Goal: Task Accomplishment & Management: Manage account settings

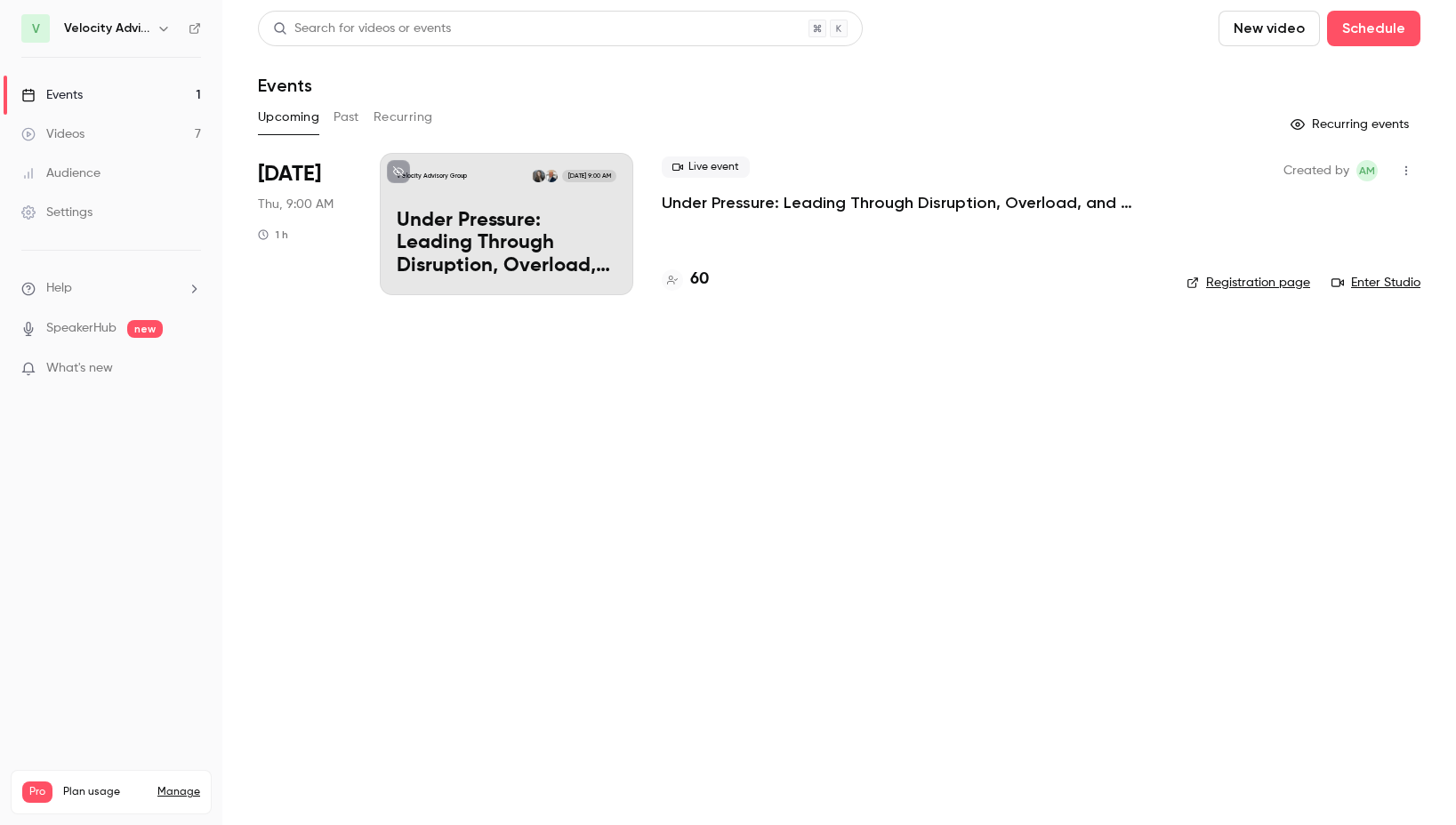
click at [77, 224] on link "Settings" at bounding box center [111, 212] width 222 height 39
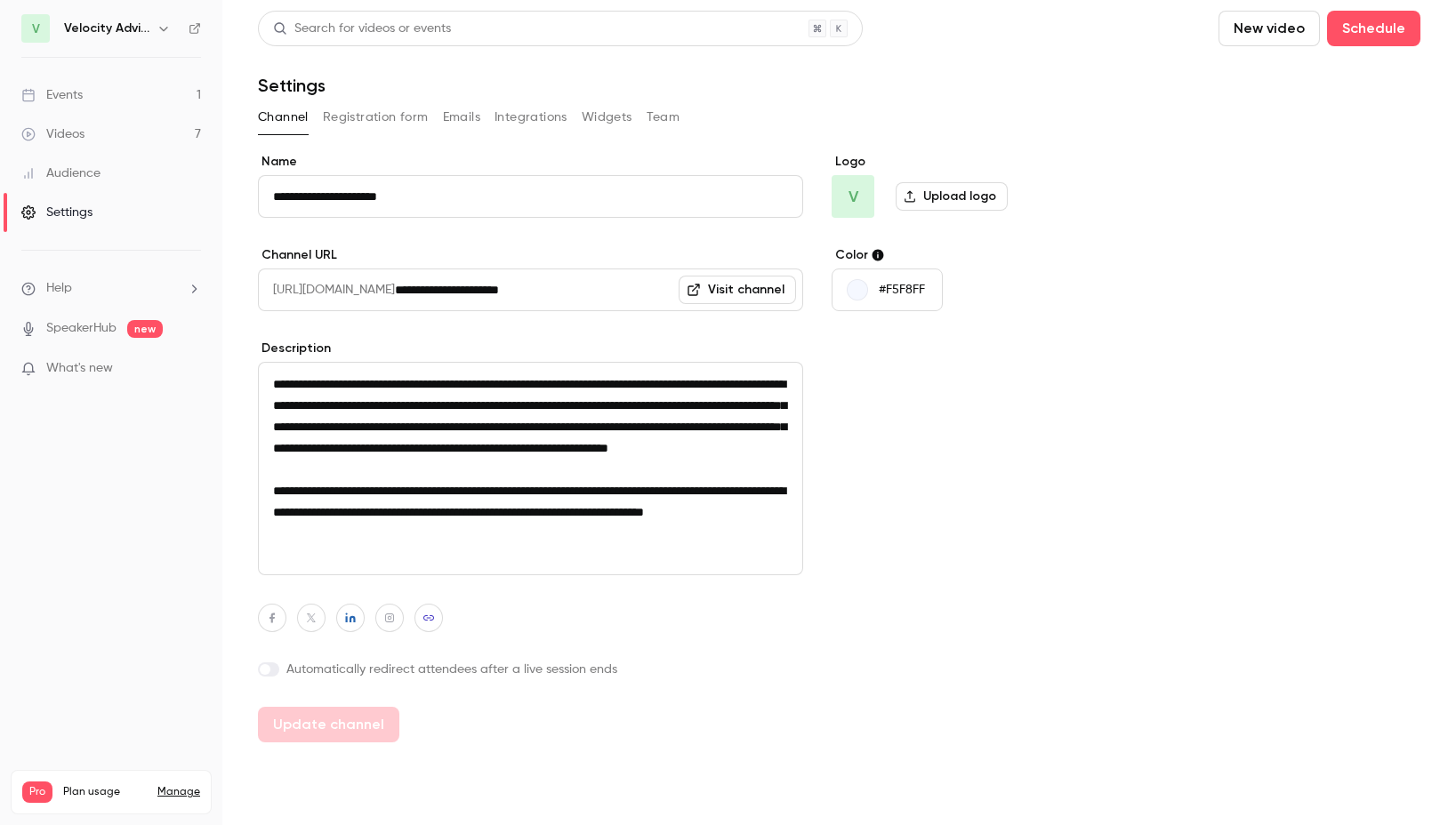
click at [35, 38] on span "V" at bounding box center [35, 28] width 28 height 28
click at [119, 32] on h6 "Velocity Advisory Group" at bounding box center [107, 28] width 86 height 18
click at [160, 29] on icon "button" at bounding box center [164, 28] width 15 height 15
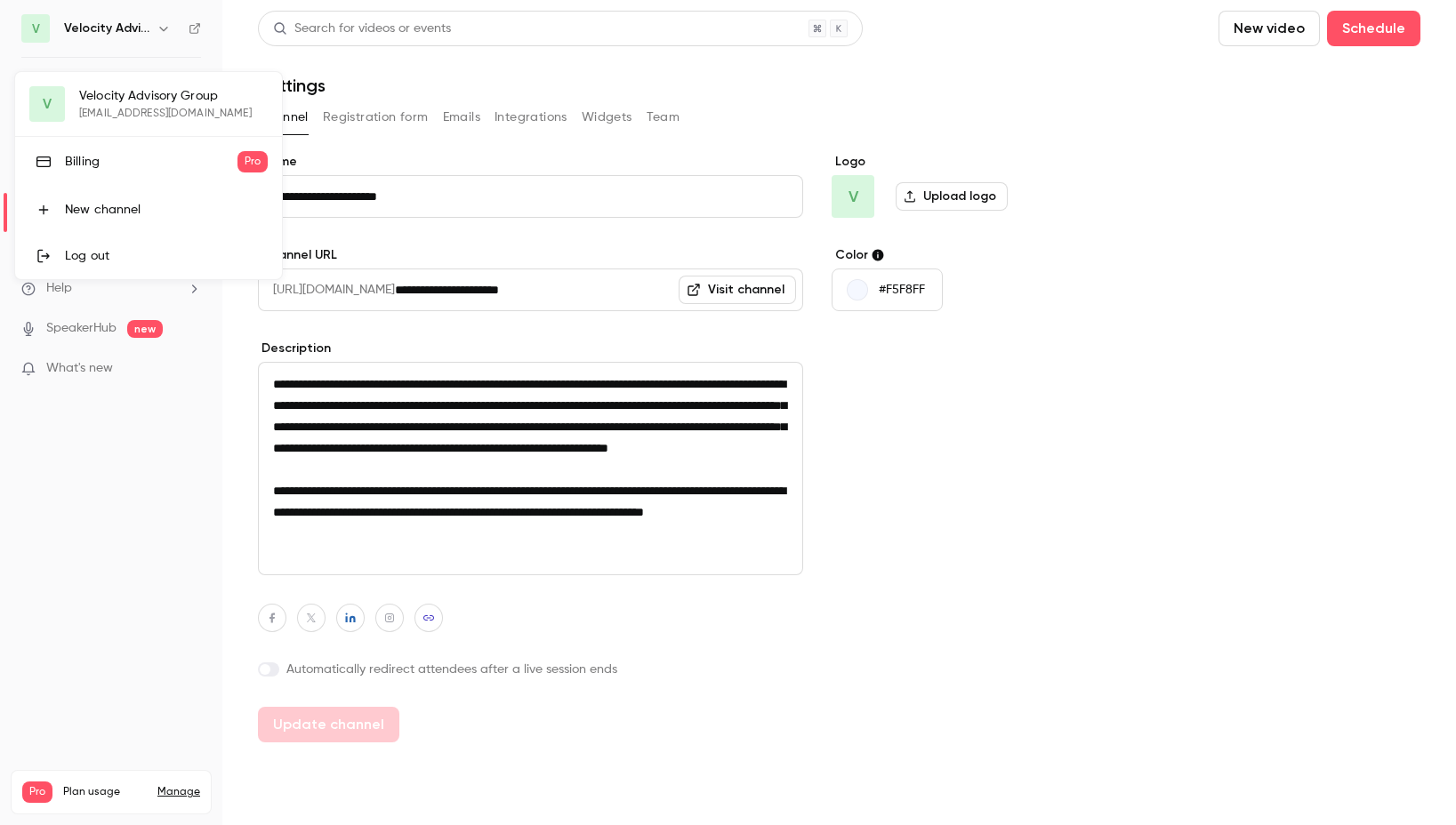
click at [118, 166] on div "Billing" at bounding box center [150, 162] width 172 height 18
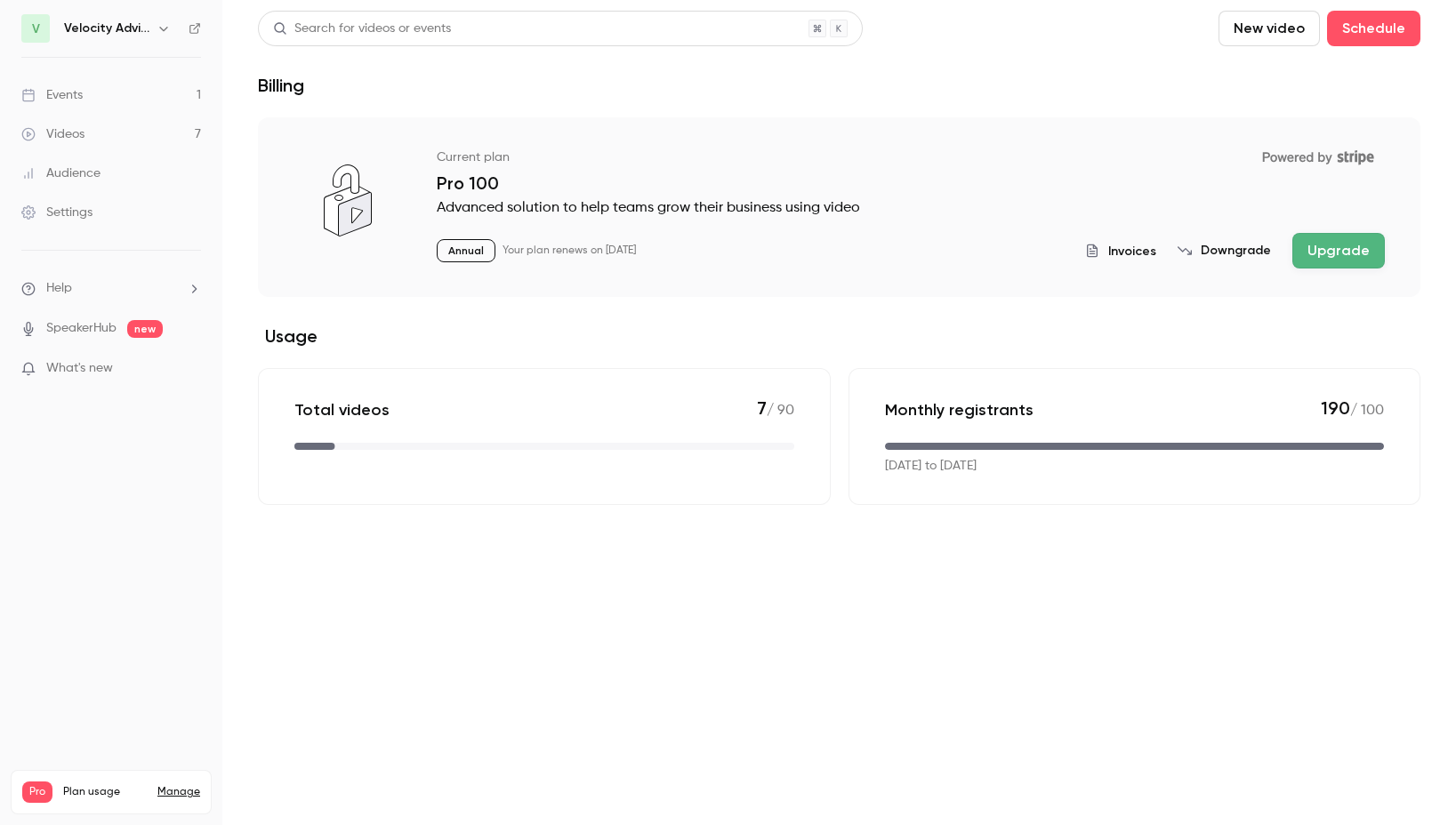
click at [1347, 254] on button "Upgrade" at bounding box center [1338, 250] width 93 height 36
